Goal: Task Accomplishment & Management: Complete application form

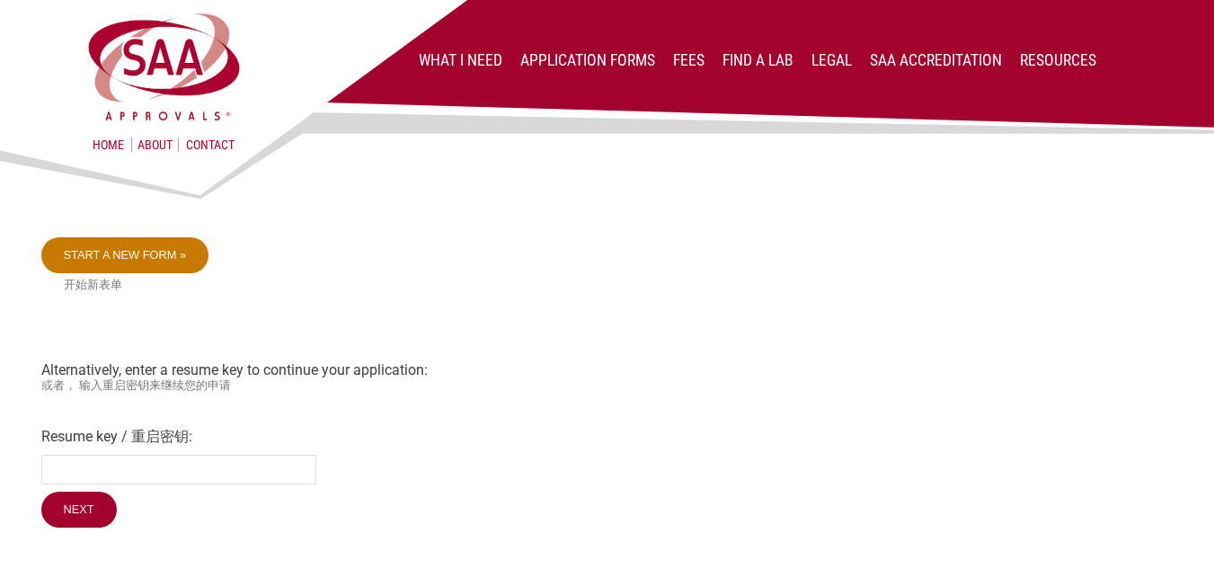
click at [56, 258] on link "Start a new form »" at bounding box center [125, 255] width 168 height 36
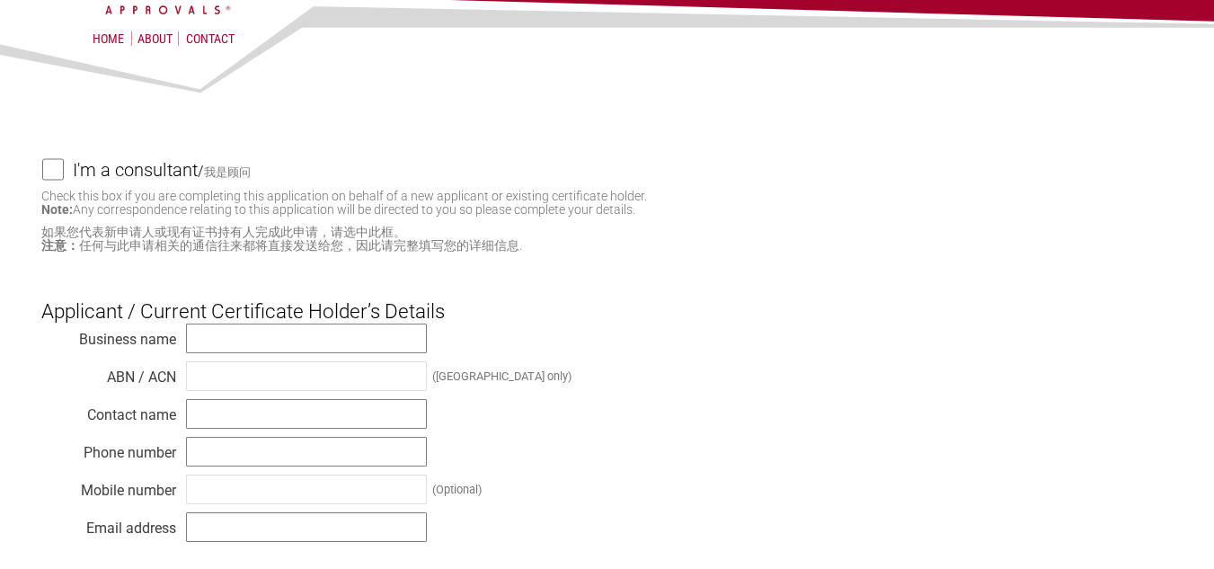
scroll to position [180, 0]
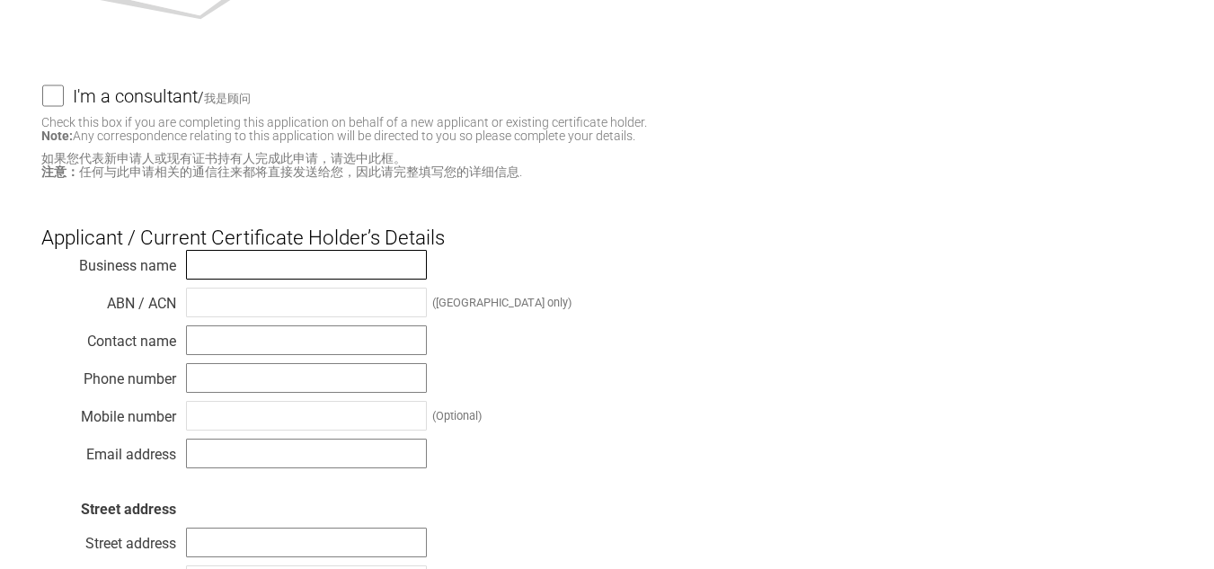
click at [233, 275] on input "text" at bounding box center [306, 265] width 241 height 30
type input "s"
click at [229, 341] on input "text" at bounding box center [306, 340] width 241 height 30
click at [217, 393] on input "text" at bounding box center [306, 378] width 241 height 30
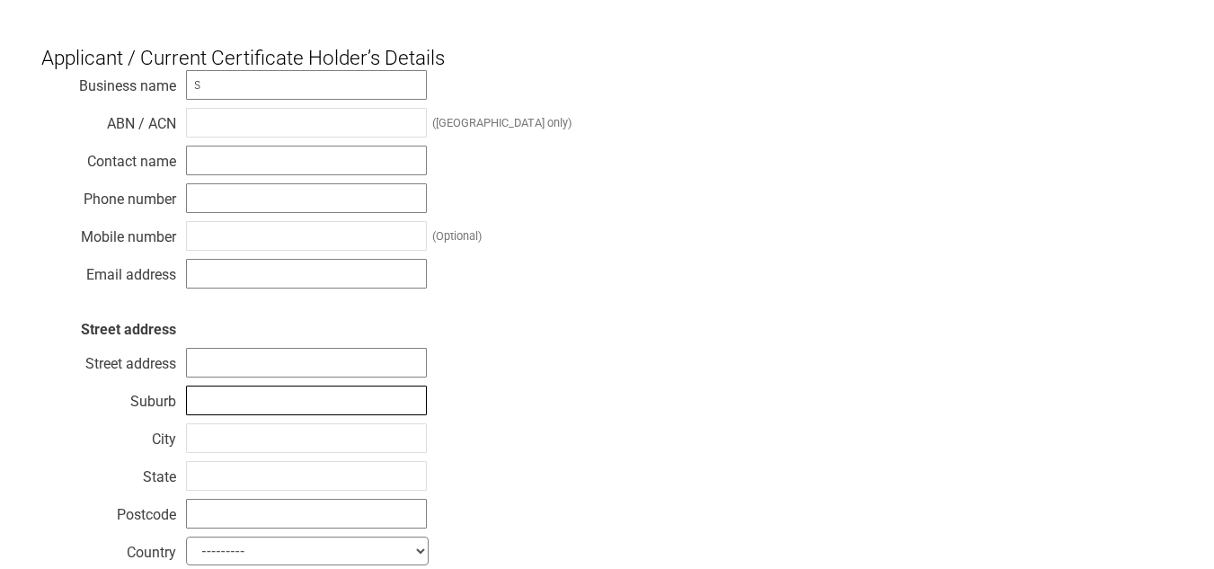
drag, startPoint x: 217, startPoint y: 394, endPoint x: 218, endPoint y: 404, distance: 10.8
click at [220, 394] on input "text" at bounding box center [306, 400] width 241 height 30
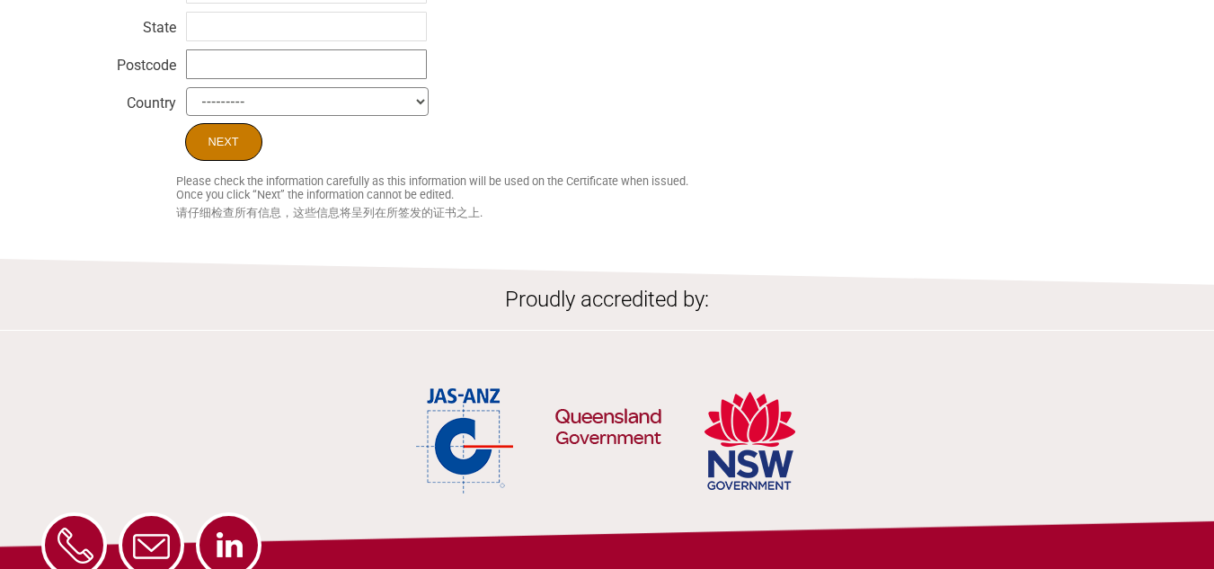
click at [241, 151] on input "Next" at bounding box center [223, 142] width 77 height 38
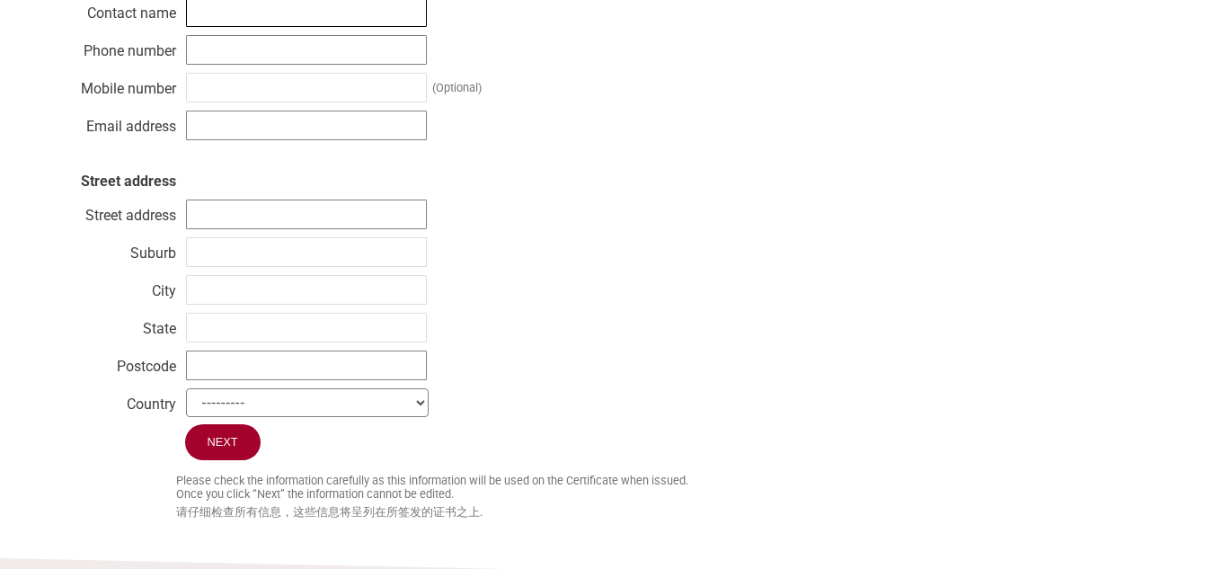
scroll to position [418, 0]
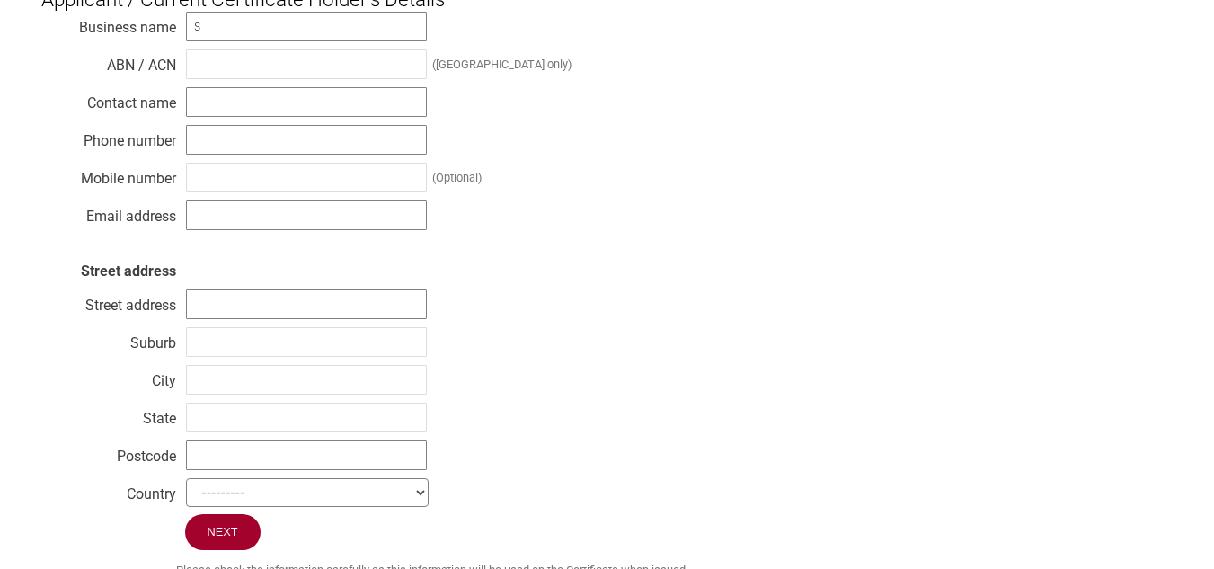
click at [600, 422] on div "Business name s ABN / ACN ([GEOGRAPHIC_DATA] only) Contact name Phone number Mo…" at bounding box center [607, 262] width 1132 height 503
